Goal: Obtain resource: Obtain resource

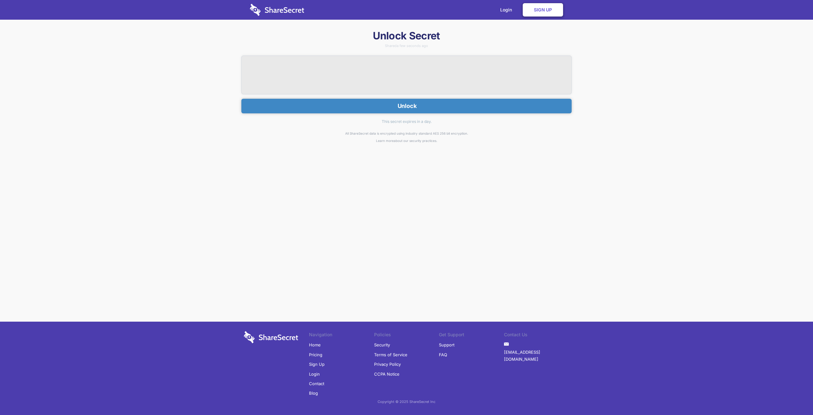
click at [451, 111] on button "Unlock" at bounding box center [406, 106] width 330 height 15
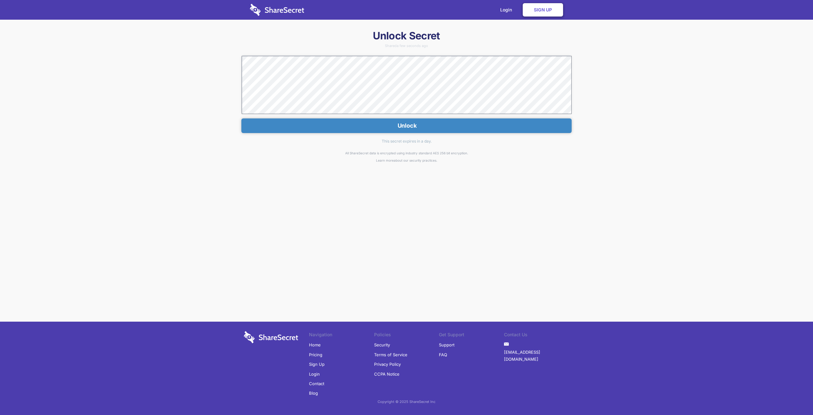
drag, startPoint x: 148, startPoint y: 284, endPoint x: 0, endPoint y: 401, distance: 188.8
click at [144, 285] on div "Login Sign Up Unlock Secret Shared a few seconds ago Unlock This secret expires…" at bounding box center [406, 207] width 813 height 415
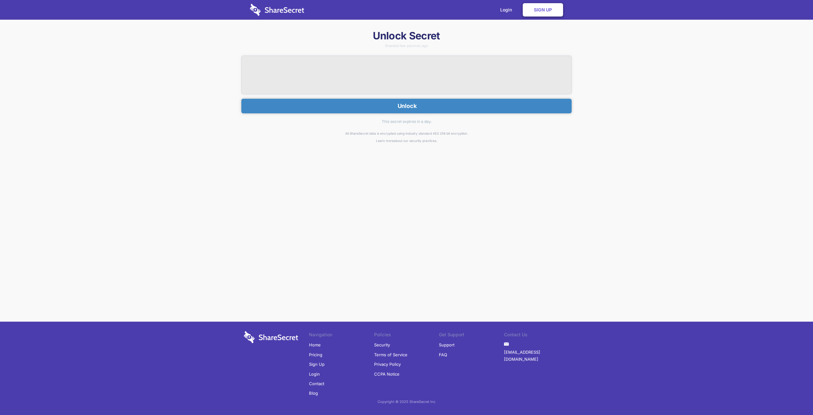
click at [407, 104] on button "Unlock" at bounding box center [406, 106] width 330 height 15
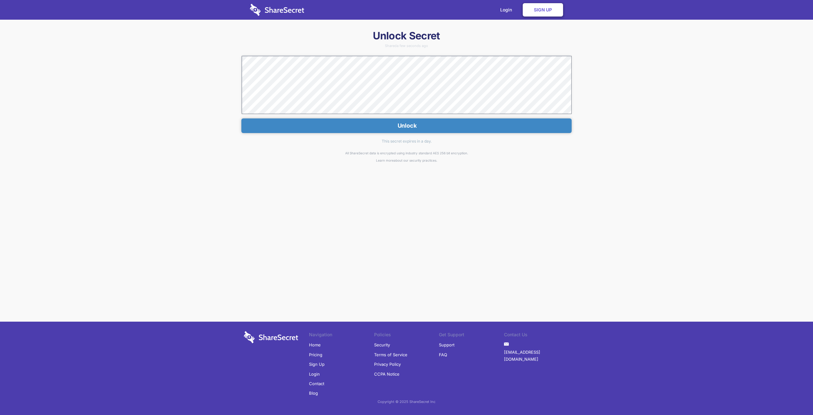
click at [58, 198] on div "Unlock Secret Shared a few seconds ago Unlock This secret expires in a day. All…" at bounding box center [406, 143] width 813 height 228
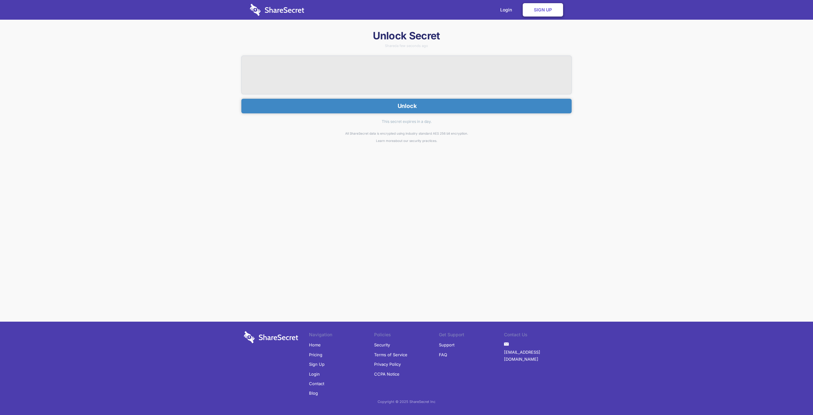
click at [465, 101] on button "Unlock" at bounding box center [406, 106] width 330 height 15
